Goal: Task Accomplishment & Management: Manage account settings

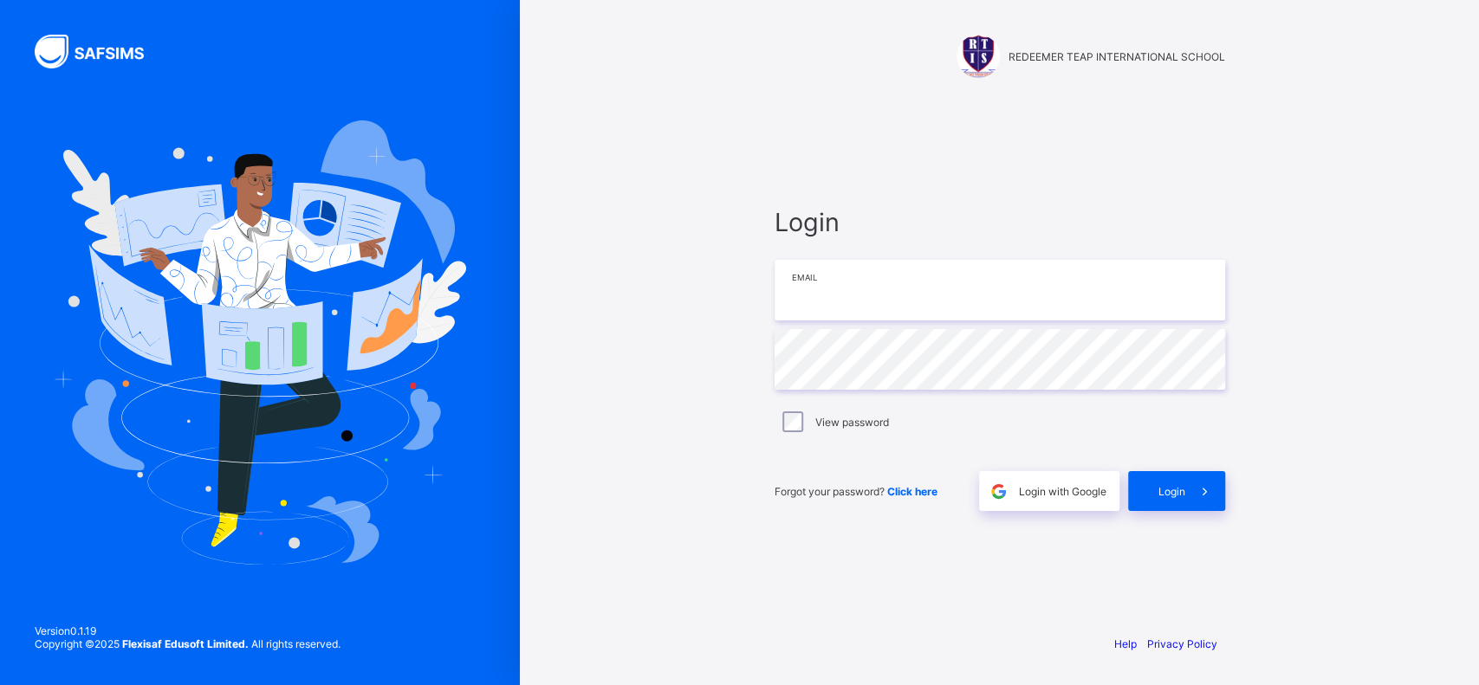
click at [826, 286] on input "email" at bounding box center [999, 290] width 450 height 61
type input "**********"
click at [1170, 496] on span "Login" at bounding box center [1171, 491] width 27 height 13
